Goal: Find specific page/section: Find specific page/section

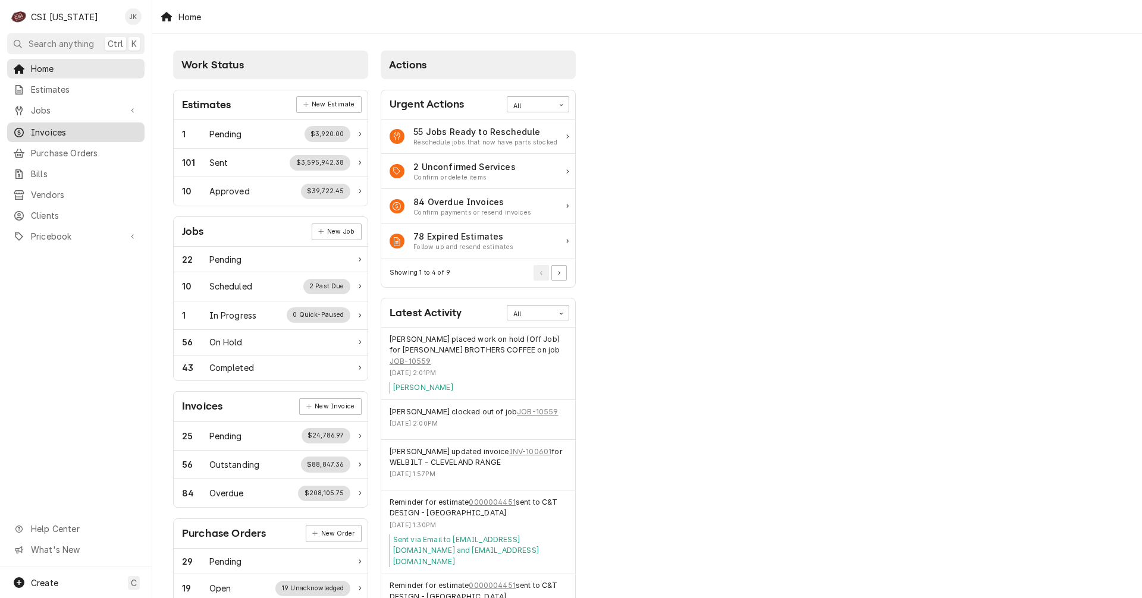
click at [54, 130] on span "Invoices" at bounding box center [85, 132] width 108 height 12
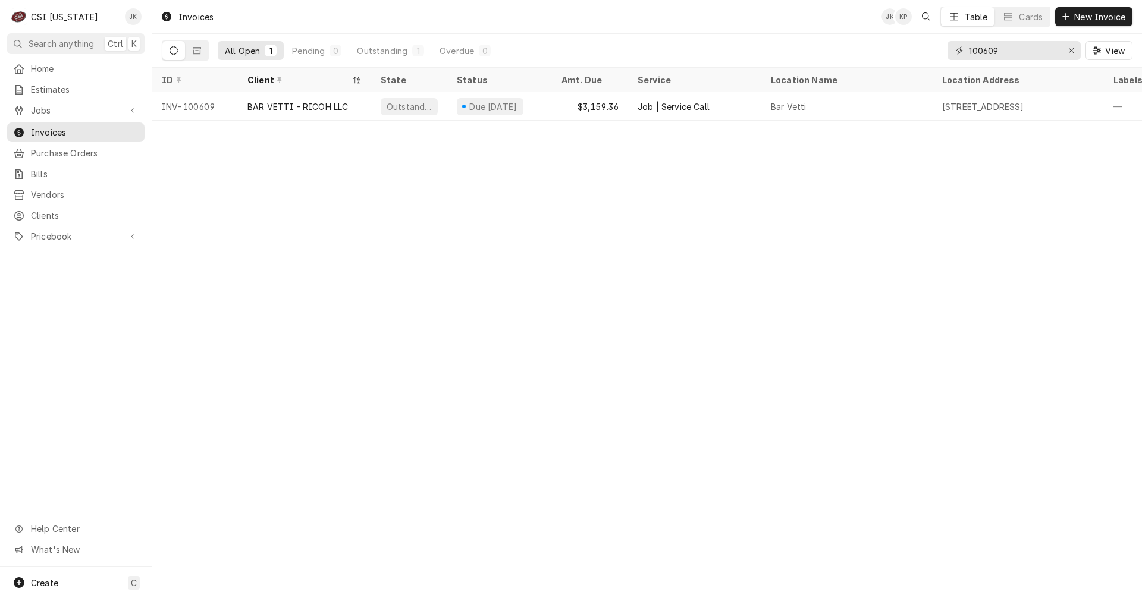
drag, startPoint x: 1005, startPoint y: 51, endPoint x: 935, endPoint y: 45, distance: 69.8
click at [935, 45] on div "All Open 1 Pending 0 Outstanding 1 Overdue 0 100609 View" at bounding box center [647, 50] width 971 height 33
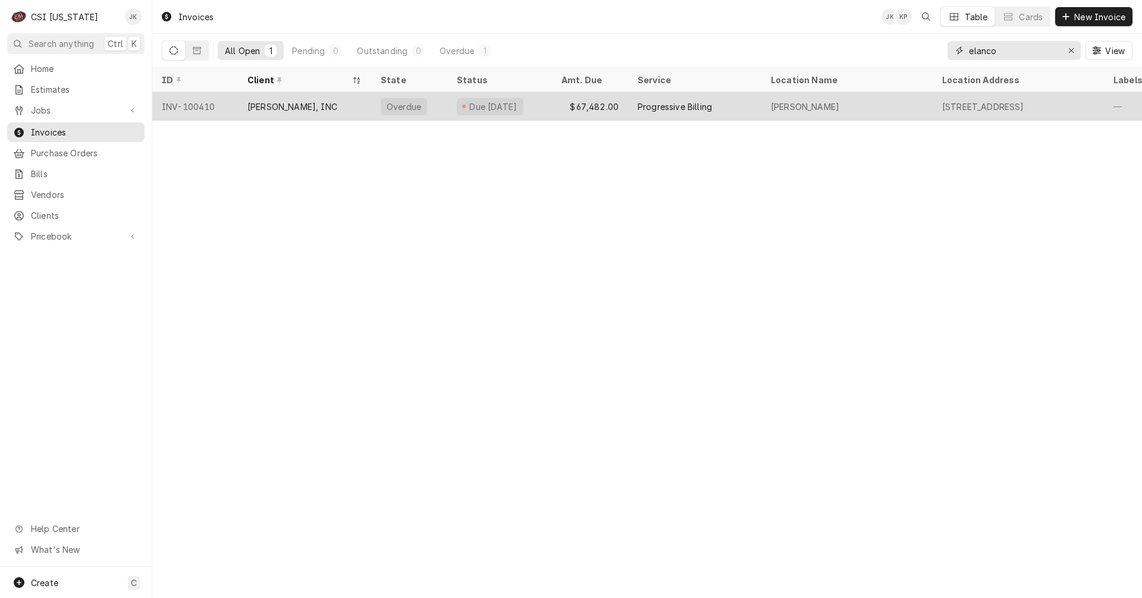
type input "elanco"
click at [564, 103] on div "$67,482.00" at bounding box center [590, 106] width 76 height 29
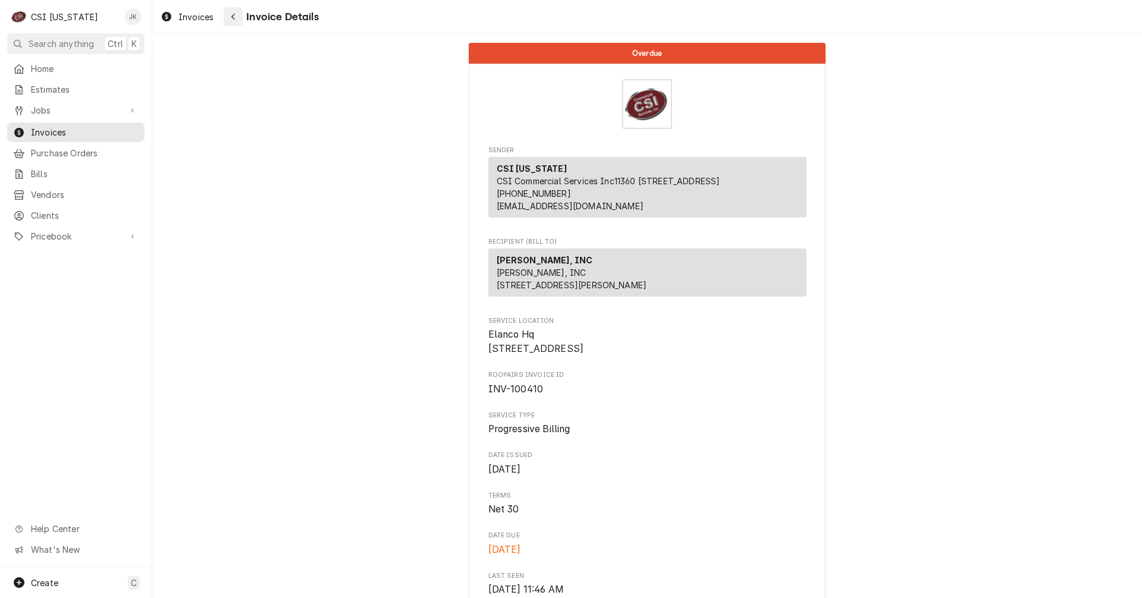
click at [230, 20] on div "Navigate back" at bounding box center [233, 17] width 12 height 12
